Goal: Complete application form

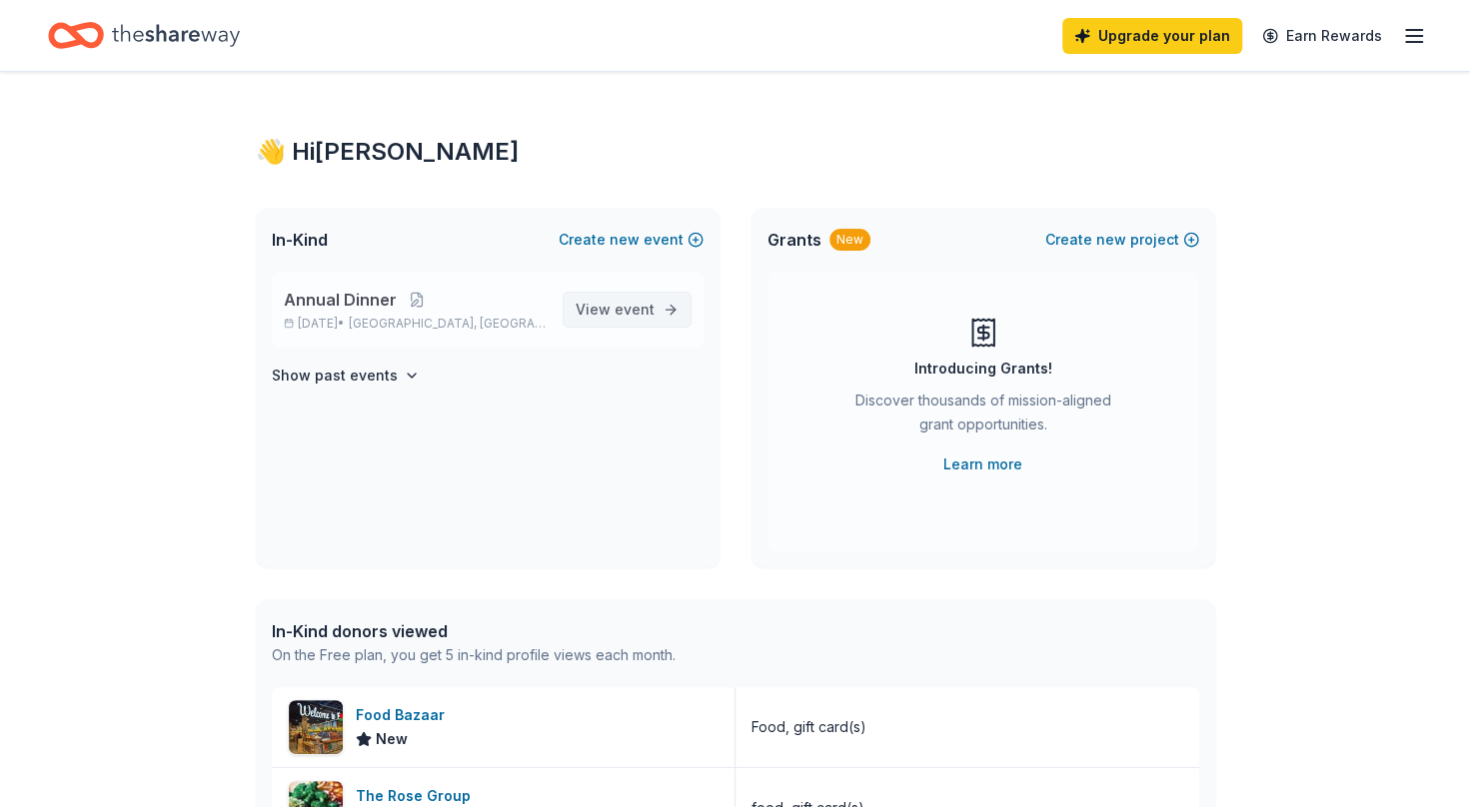
click at [647, 310] on span "event" at bounding box center [635, 309] width 40 height 17
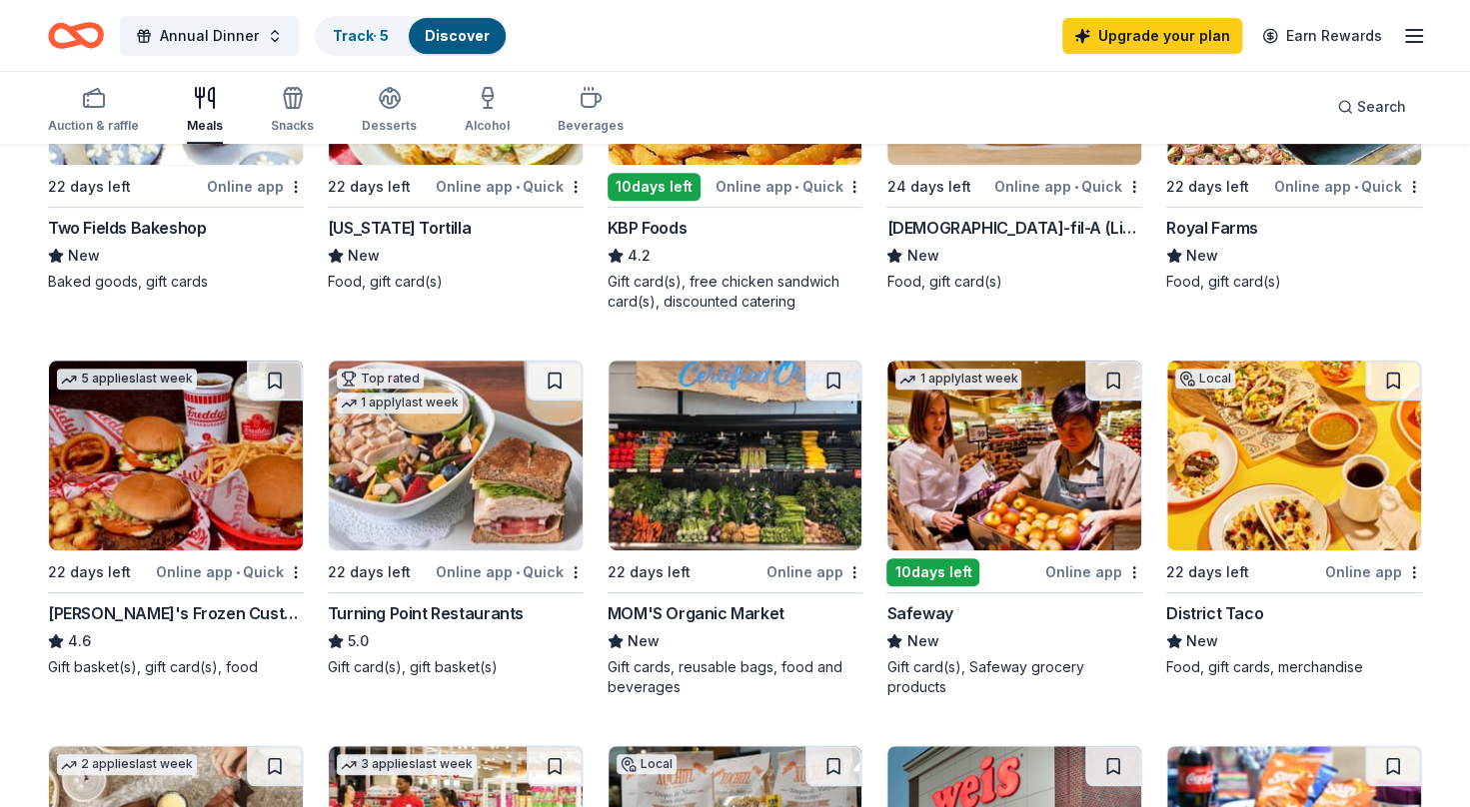
scroll to position [384, 0]
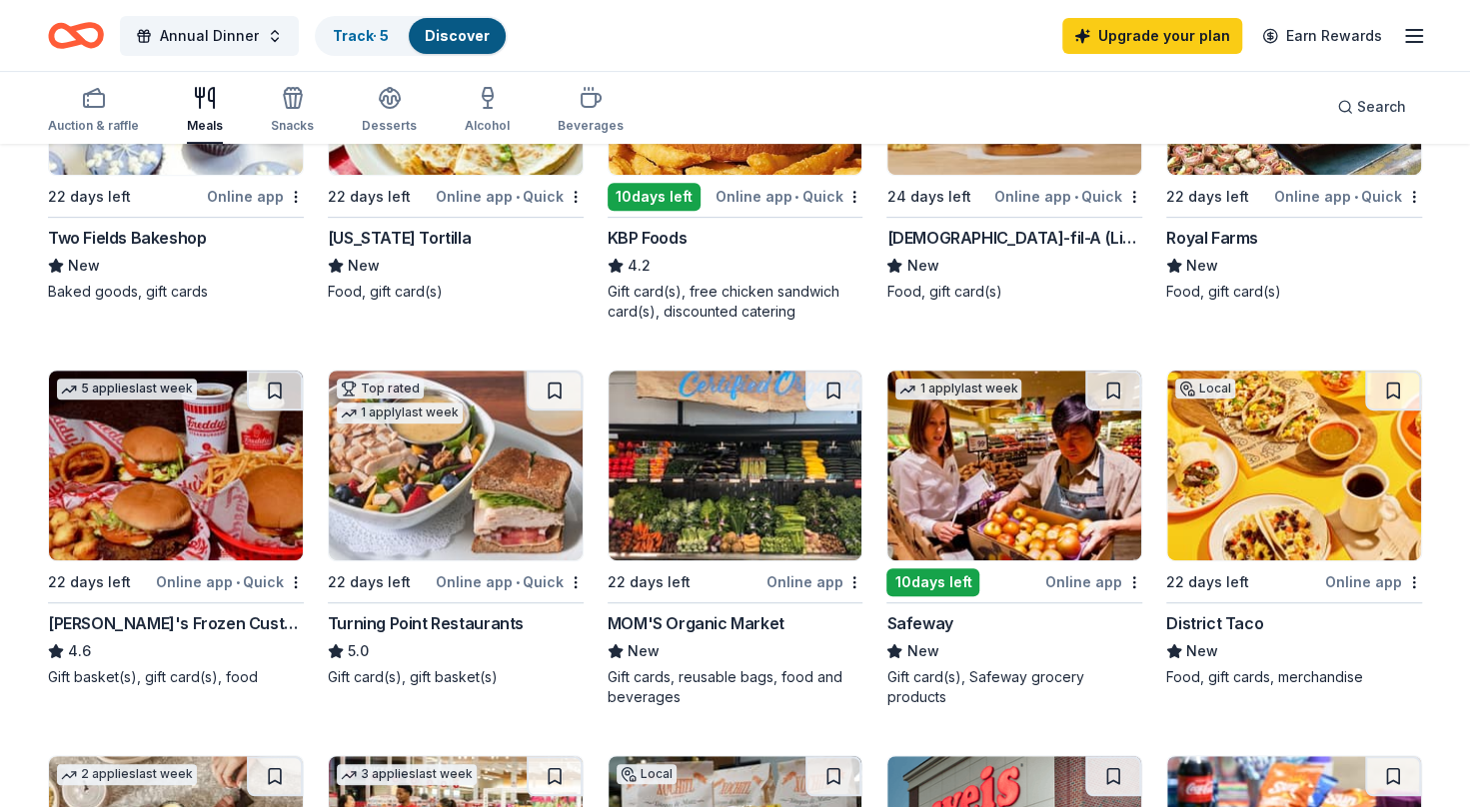
click at [1216, 617] on div "District Taco" at bounding box center [1214, 624] width 97 height 24
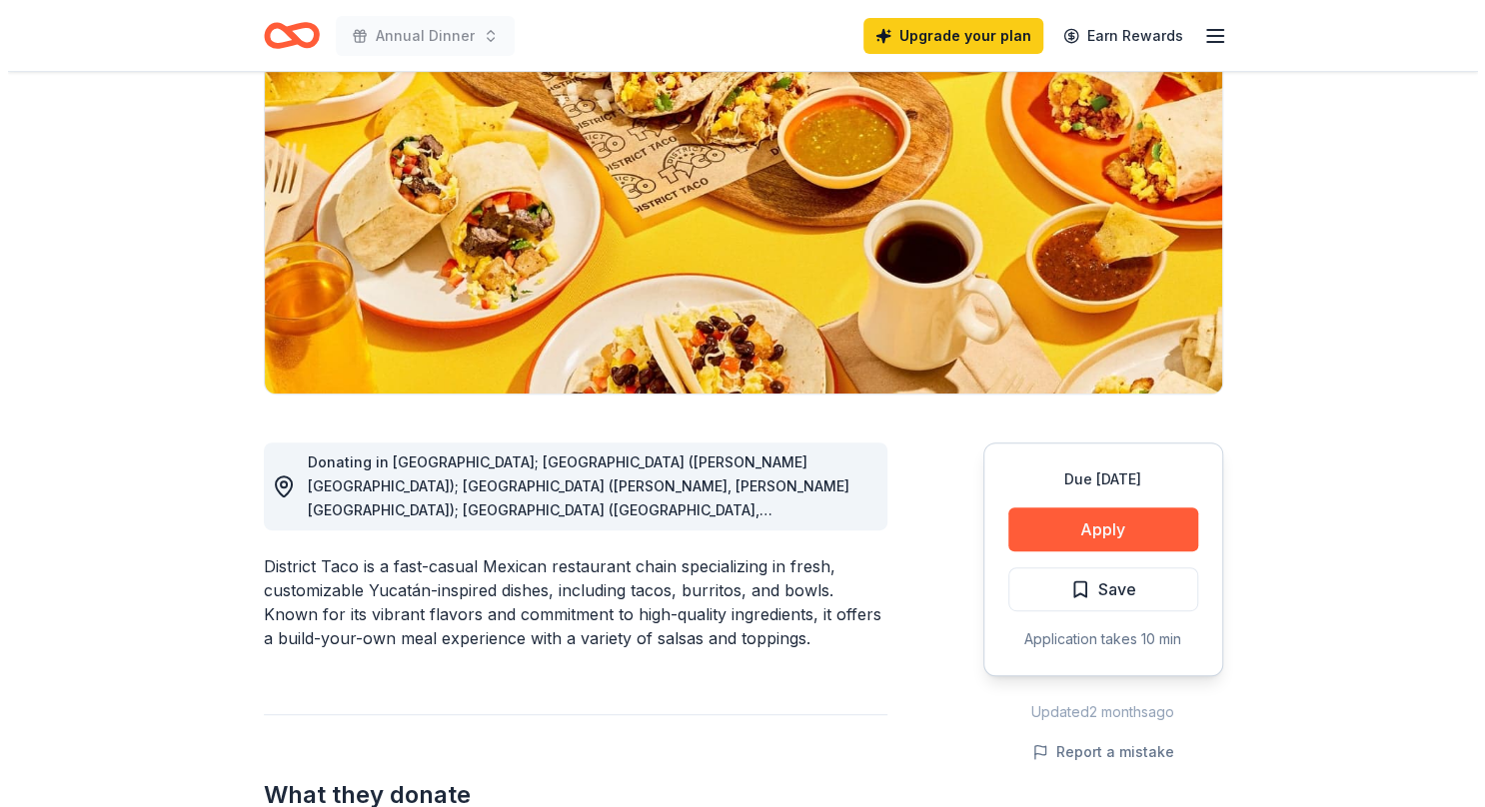
scroll to position [293, 0]
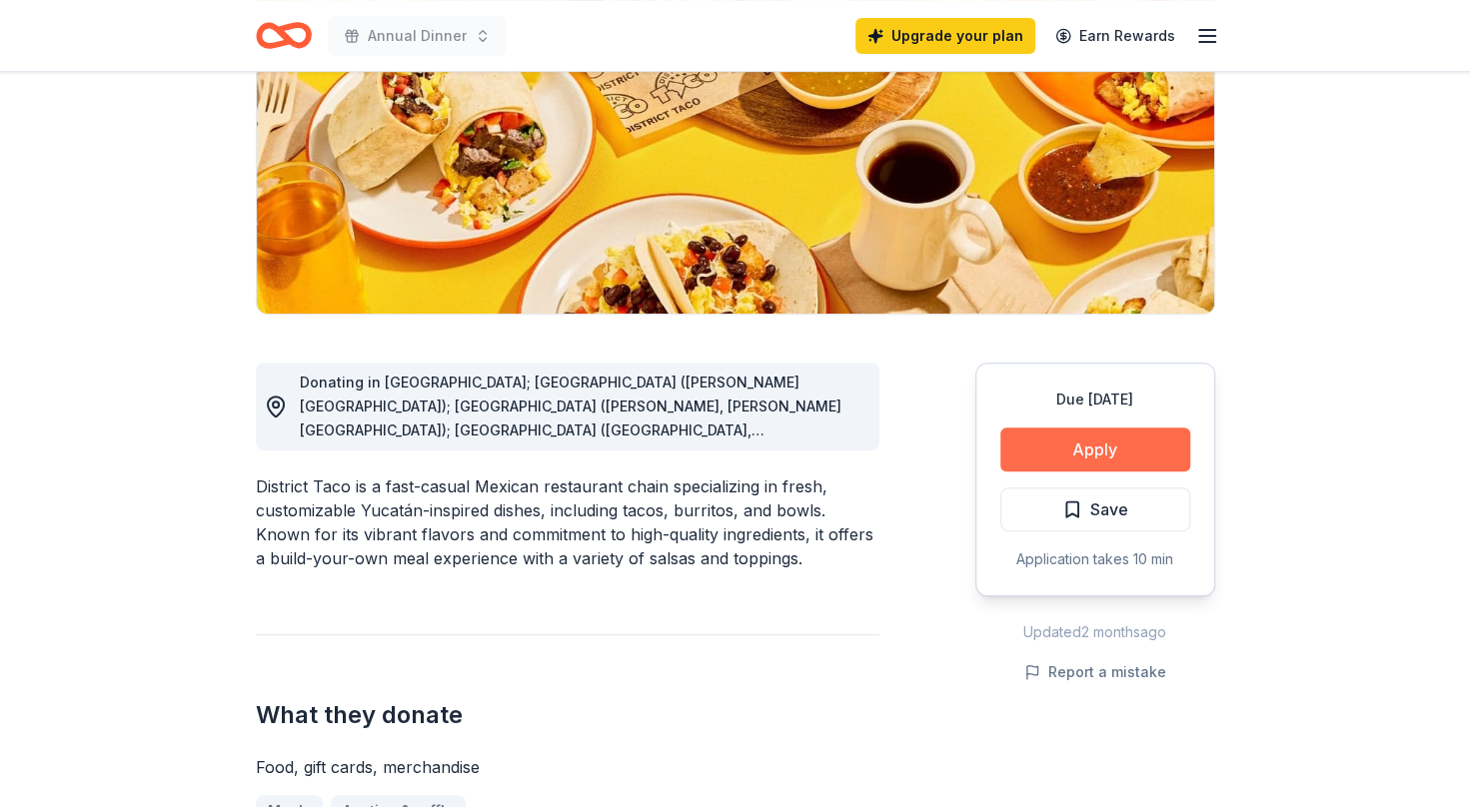
click at [1066, 437] on button "Apply" at bounding box center [1095, 450] width 190 height 44
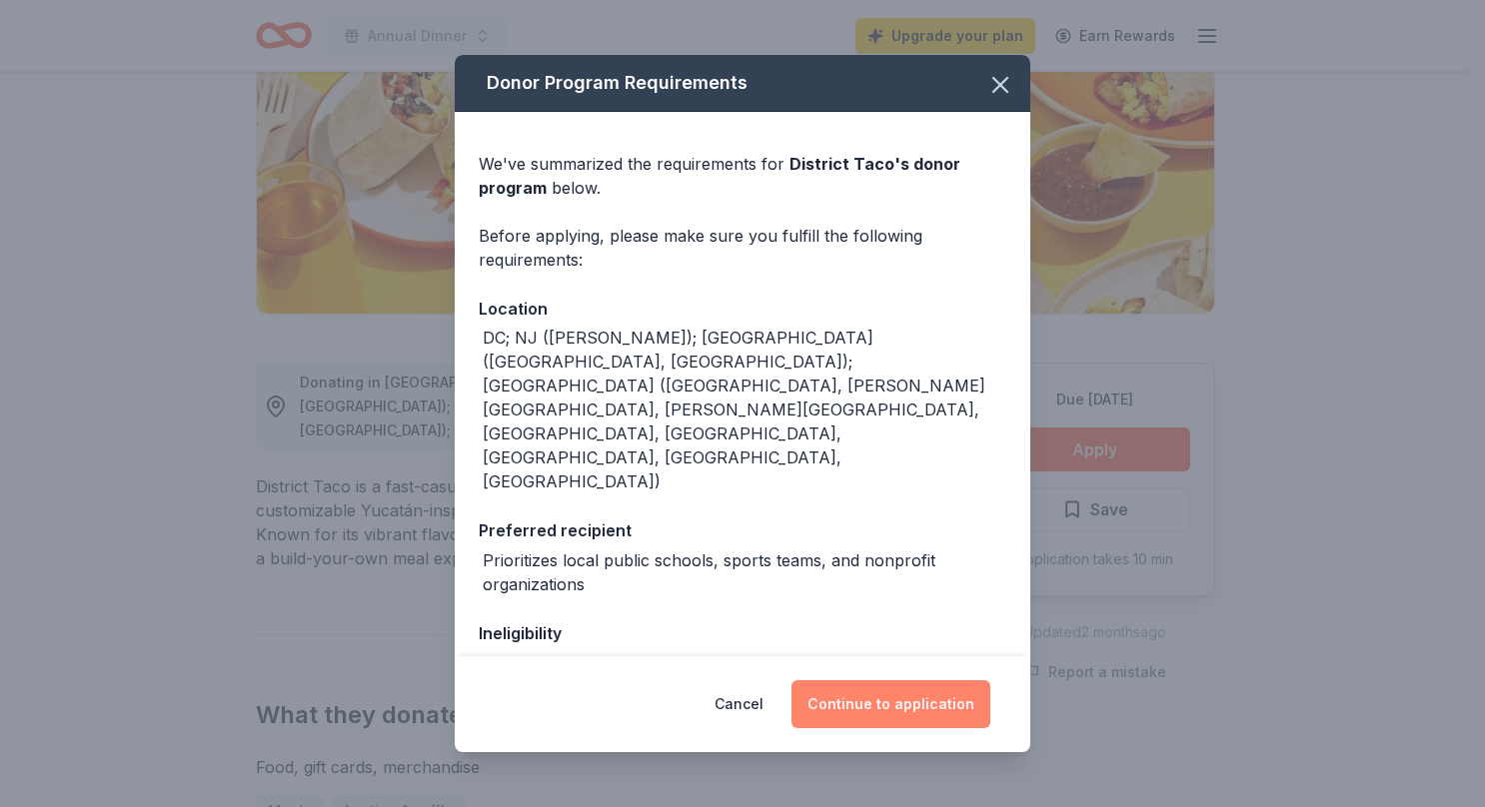
click at [904, 704] on button "Continue to application" at bounding box center [890, 705] width 199 height 48
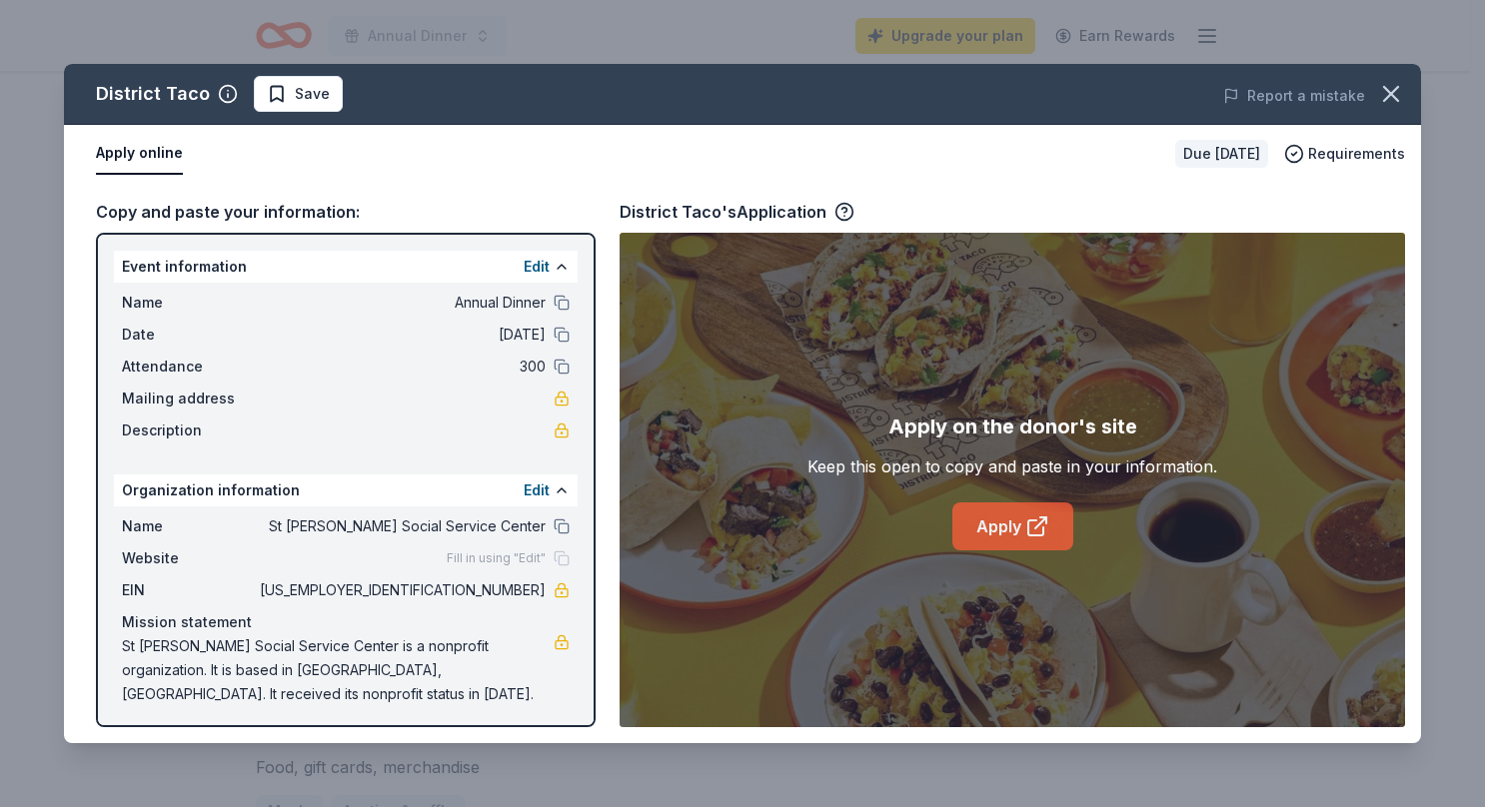
click at [996, 522] on link "Apply" at bounding box center [1012, 527] width 121 height 48
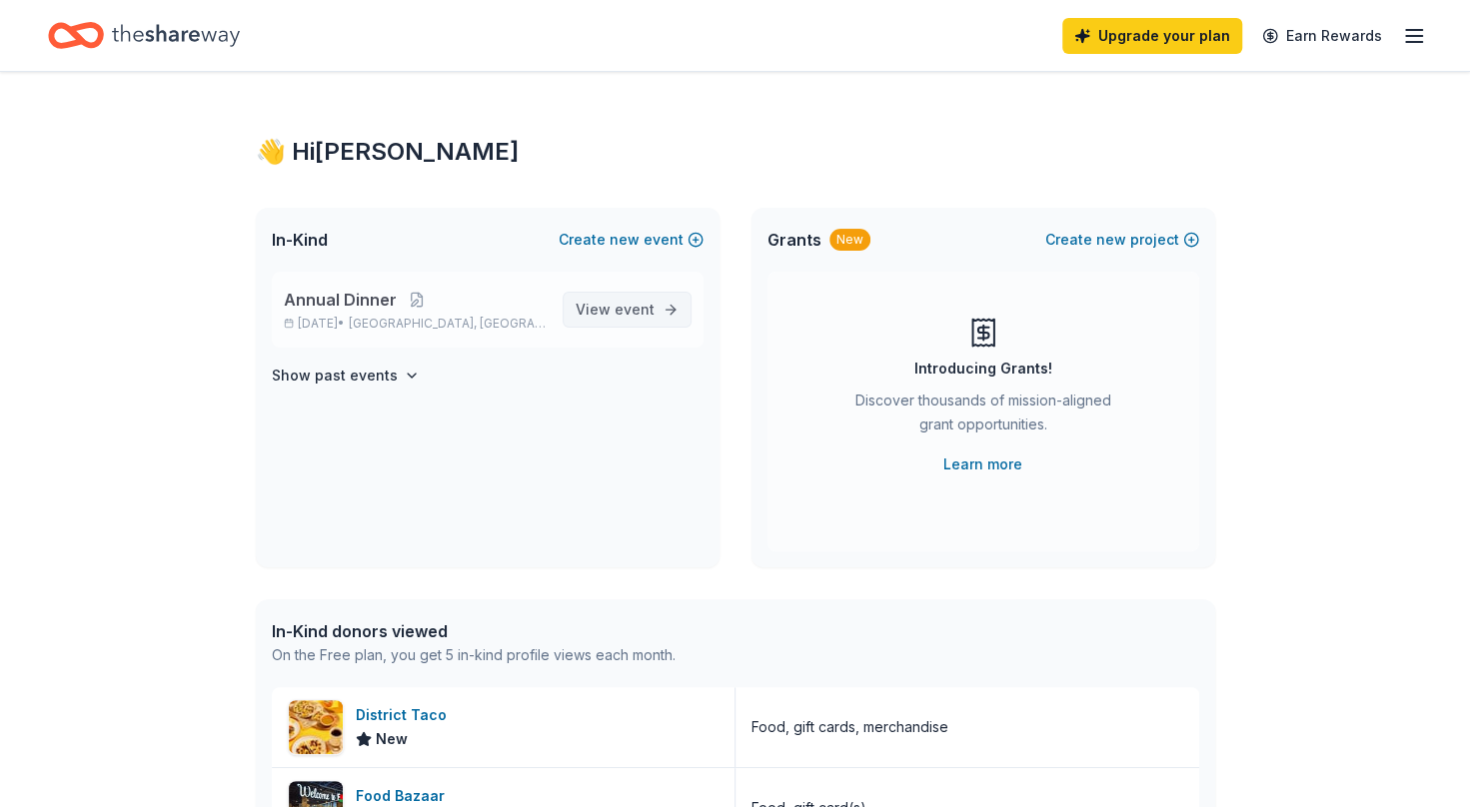
click at [635, 308] on span "event" at bounding box center [635, 309] width 40 height 17
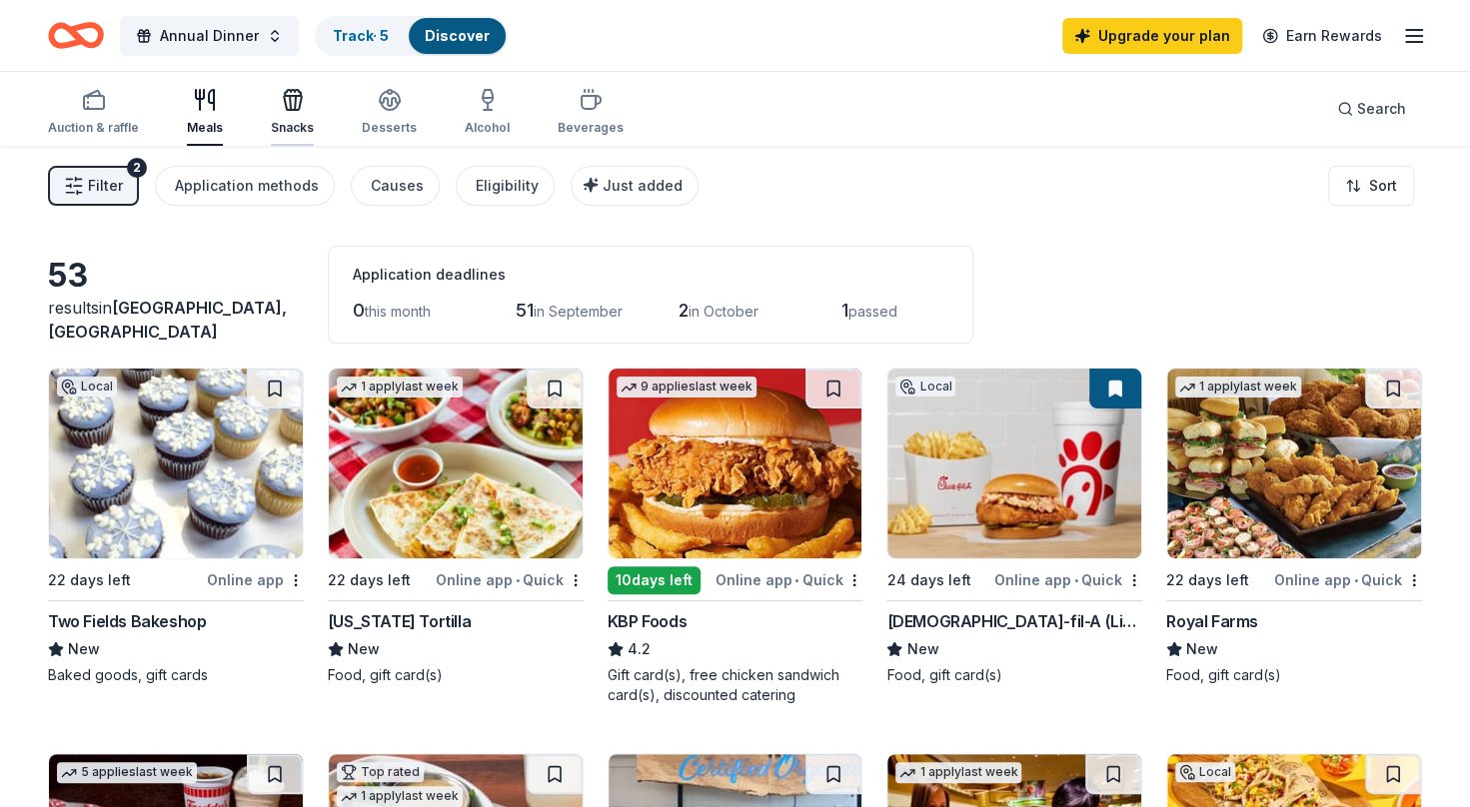
click at [298, 104] on icon "button" at bounding box center [293, 100] width 24 height 24
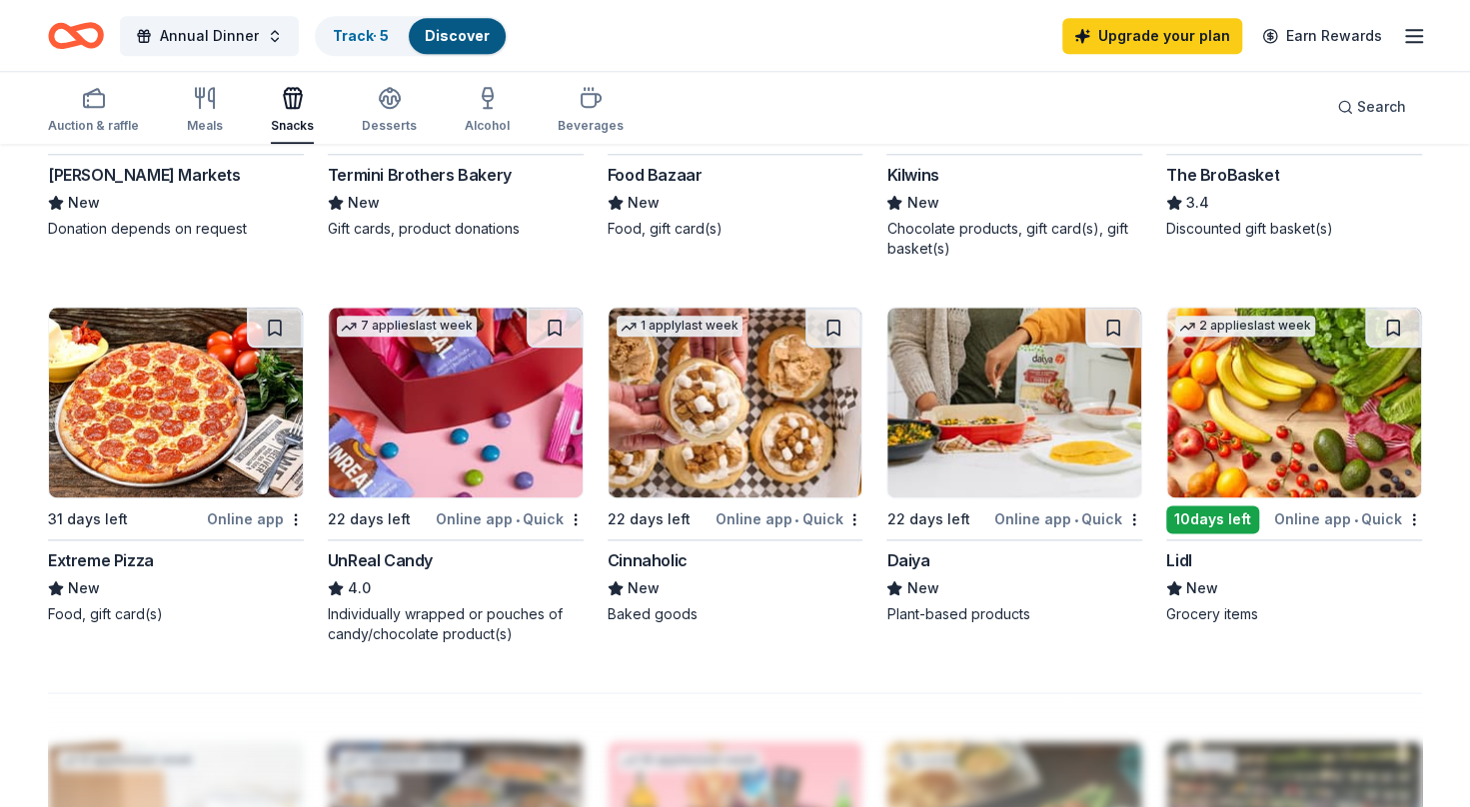
scroll to position [1251, 0]
